Goal: Check status

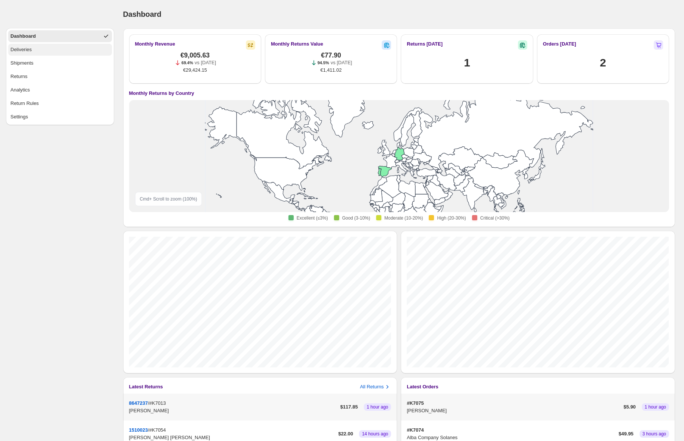
click at [47, 54] on button "Deliveries" at bounding box center [60, 50] width 104 height 12
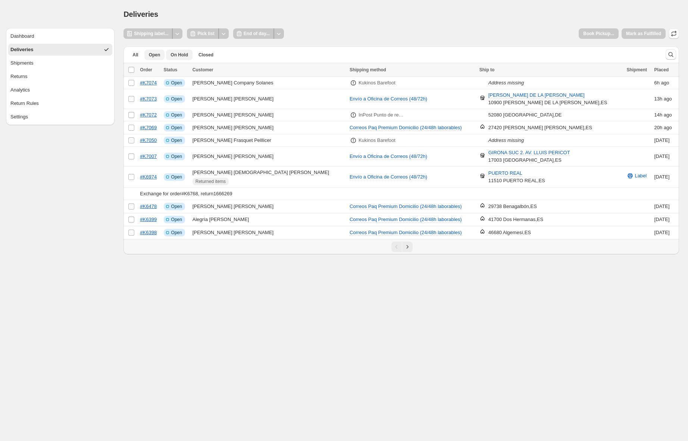
click at [172, 54] on span "On Hold" at bounding box center [179, 55] width 18 height 6
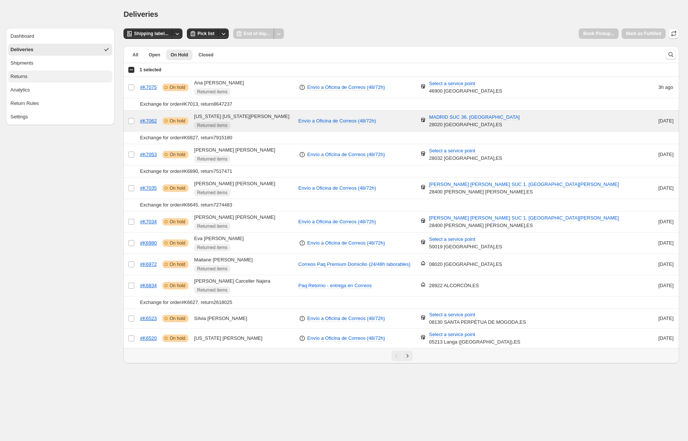
click at [17, 75] on div "Returns" at bounding box center [18, 76] width 17 height 7
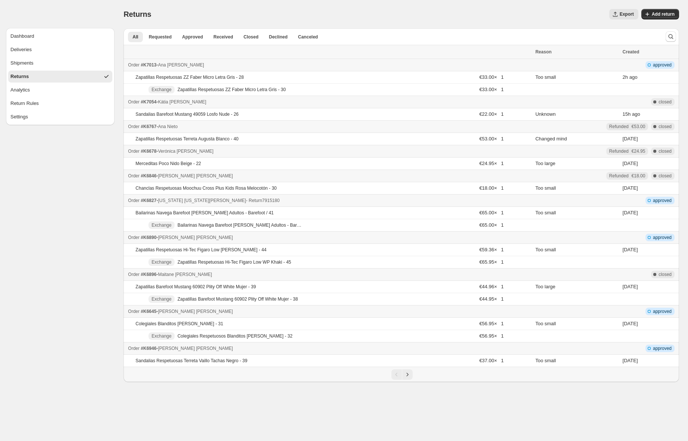
click at [324, 203] on div "Order #K6827 - [US_STATE] [US_STATE][PERSON_NAME] - Return 7915180" at bounding box center [329, 200] width 403 height 7
click at [407, 377] on icon "Next" at bounding box center [407, 373] width 7 height 7
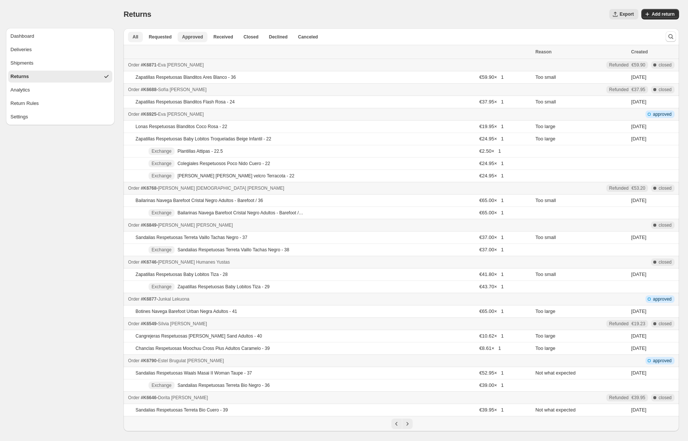
click at [199, 38] on span "Approved" at bounding box center [192, 37] width 21 height 6
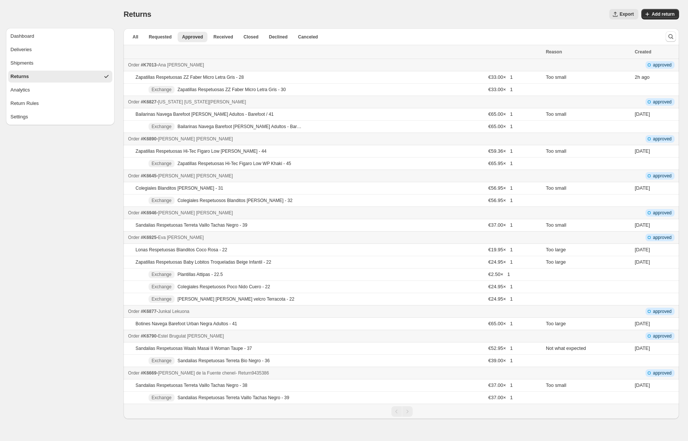
click at [365, 373] on div "Order #K6669 - [PERSON_NAME] de la [PERSON_NAME] - Return 9435386" at bounding box center [334, 372] width 413 height 7
